Goal: Transaction & Acquisition: Purchase product/service

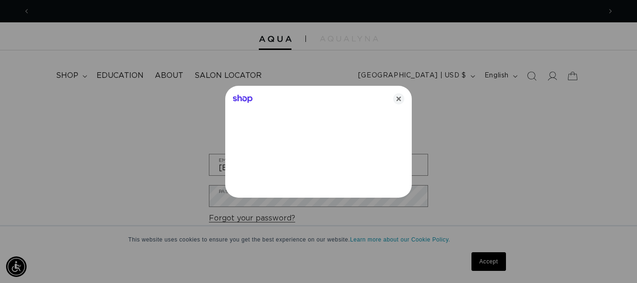
scroll to position [0, 1142]
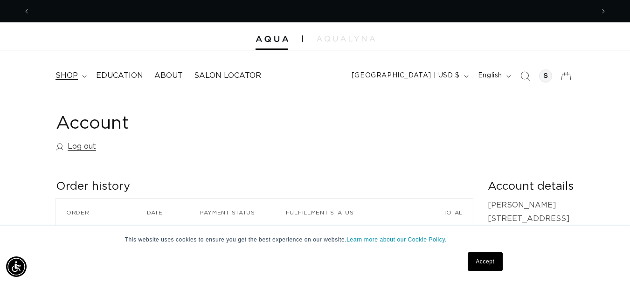
click at [73, 75] on span "shop" at bounding box center [67, 76] width 22 height 10
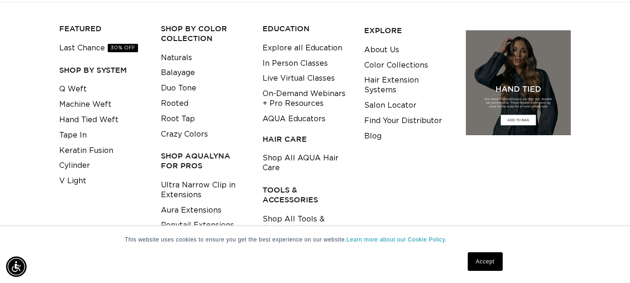
scroll to position [93, 0]
click at [77, 135] on link "Tape In" at bounding box center [73, 135] width 28 height 15
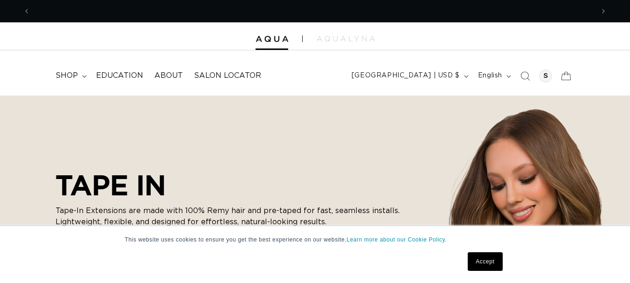
scroll to position [0, 564]
click at [76, 77] on span "shop" at bounding box center [67, 76] width 22 height 10
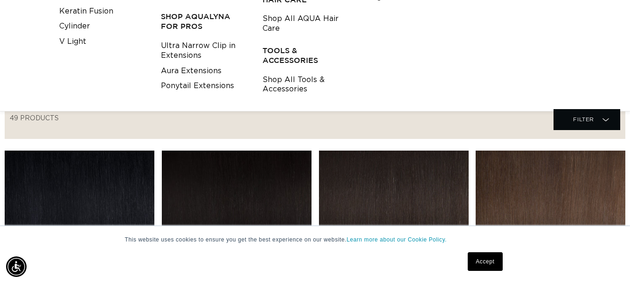
scroll to position [0, 0]
click at [304, 83] on link "Shop All Tools & Accessories" at bounding box center [306, 84] width 87 height 25
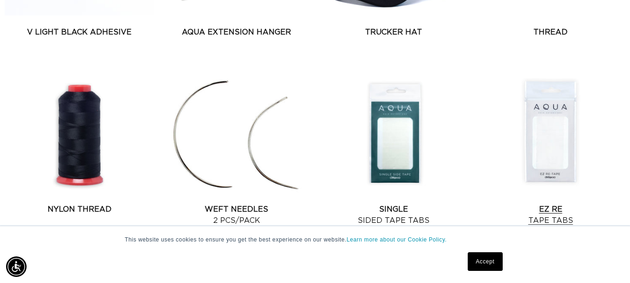
click at [548, 211] on link "EZ Re Tape Tabs" at bounding box center [551, 215] width 150 height 22
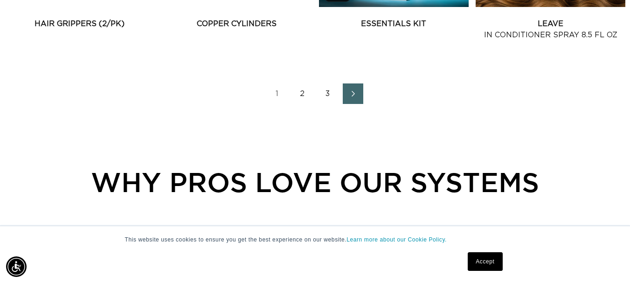
scroll to position [1296, 0]
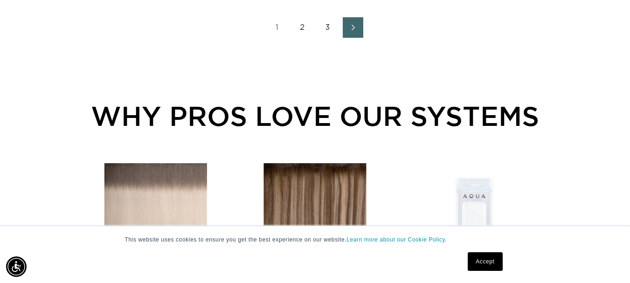
click at [300, 25] on link "2" at bounding box center [303, 27] width 21 height 21
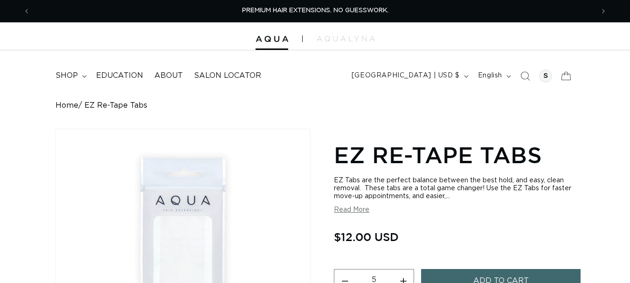
drag, startPoint x: 0, startPoint y: 0, endPoint x: 403, endPoint y: 188, distance: 444.7
click at [403, 269] on button "Increase quantity for EZ Re-Tape Tabs" at bounding box center [403, 281] width 21 height 24
type input "6"
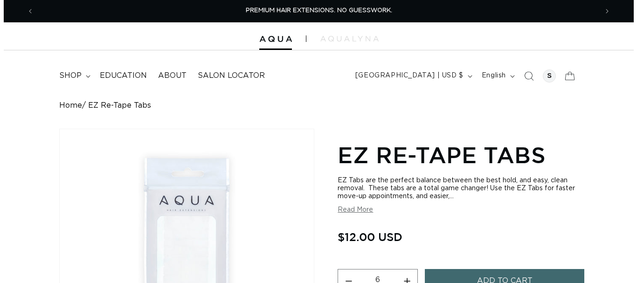
scroll to position [93, 0]
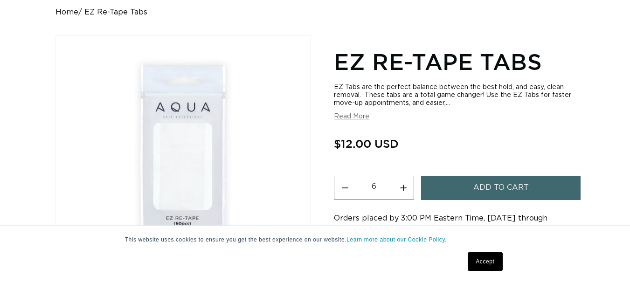
click at [469, 183] on button "Add to cart" at bounding box center [501, 188] width 160 height 24
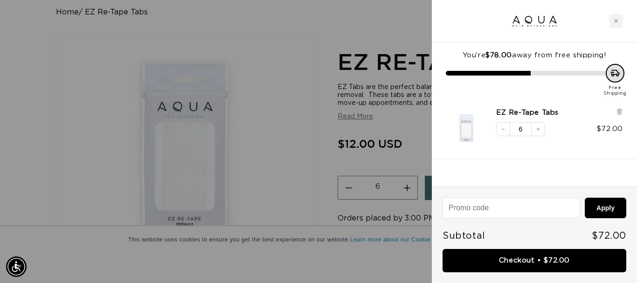
scroll to position [0, 0]
click at [622, 21] on div "Close cart" at bounding box center [616, 21] width 14 height 14
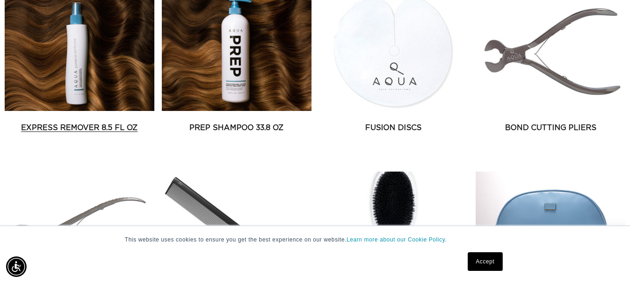
scroll to position [607, 0]
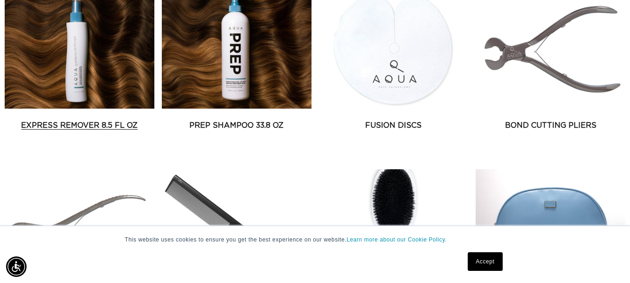
click at [109, 122] on link "Express Remover 8.5 fl oz" at bounding box center [80, 125] width 150 height 11
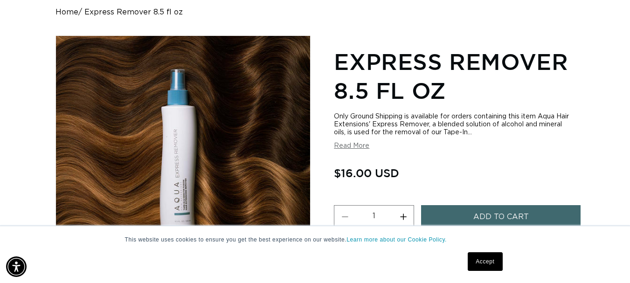
click at [490, 259] on link "Accept" at bounding box center [485, 261] width 35 height 19
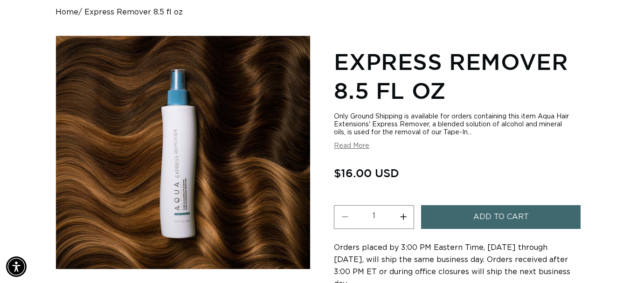
click at [499, 214] on span "Add to cart" at bounding box center [502, 217] width 56 height 24
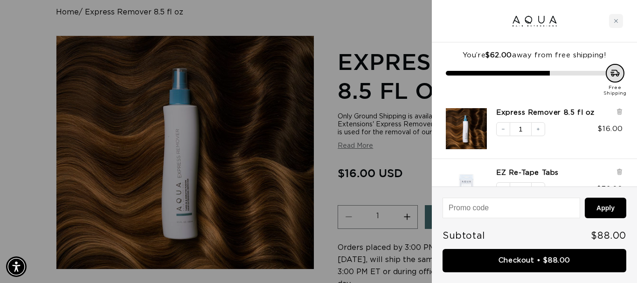
scroll to position [0, 1142]
click at [505, 129] on icon "Decrease quantity" at bounding box center [504, 129] width 6 height 6
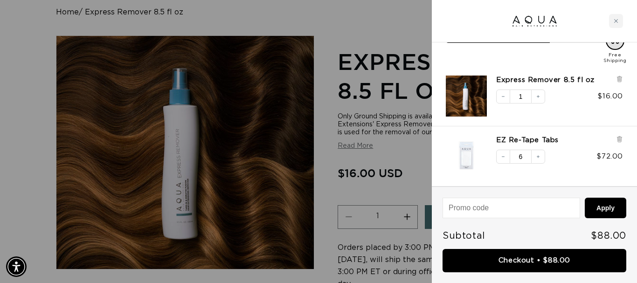
scroll to position [0, 571]
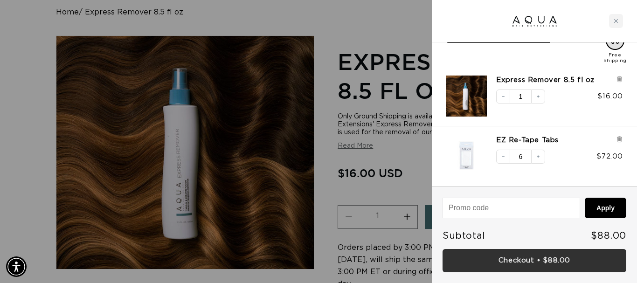
click at [546, 252] on link "Checkout • $88.00" at bounding box center [535, 261] width 184 height 24
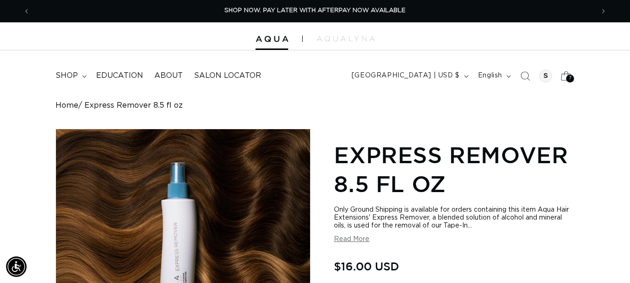
click at [567, 77] on div "7 7" at bounding box center [571, 79] width 8 height 8
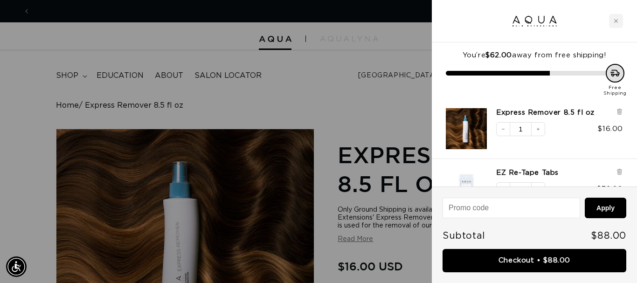
scroll to position [0, 1142]
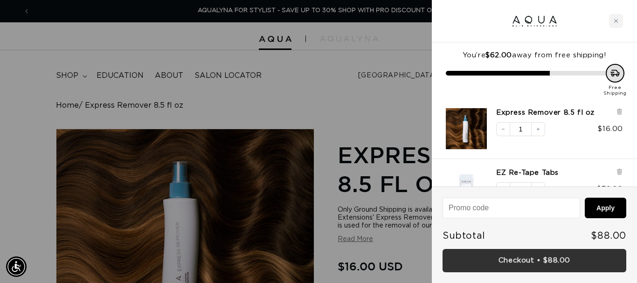
click at [565, 264] on link "Checkout • $88.00" at bounding box center [535, 261] width 184 height 24
